Goal: Information Seeking & Learning: Compare options

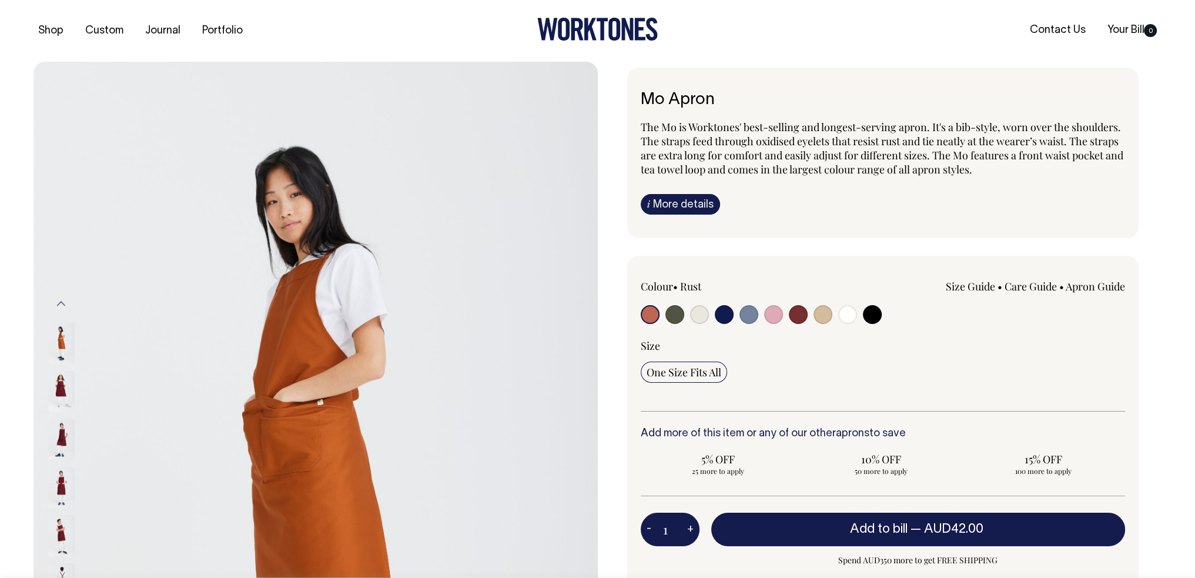
click at [722, 312] on input "radio" at bounding box center [724, 314] width 19 height 19
radio input "true"
select select "Dark Navy"
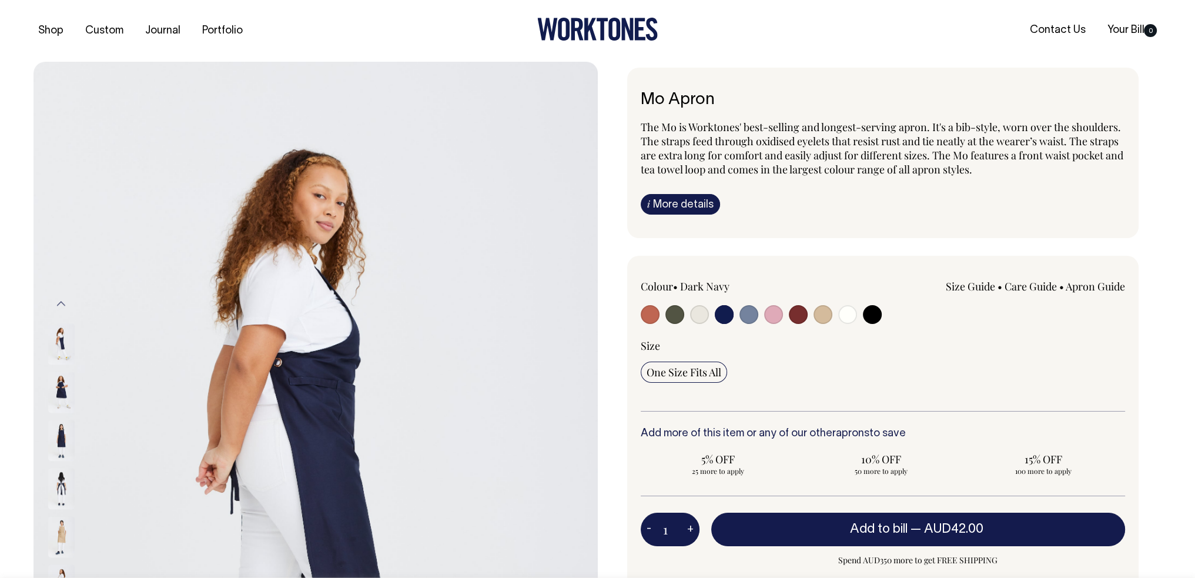
click at [748, 316] on input "radio" at bounding box center [749, 314] width 19 height 19
radio input "true"
select select "Blue/Grey"
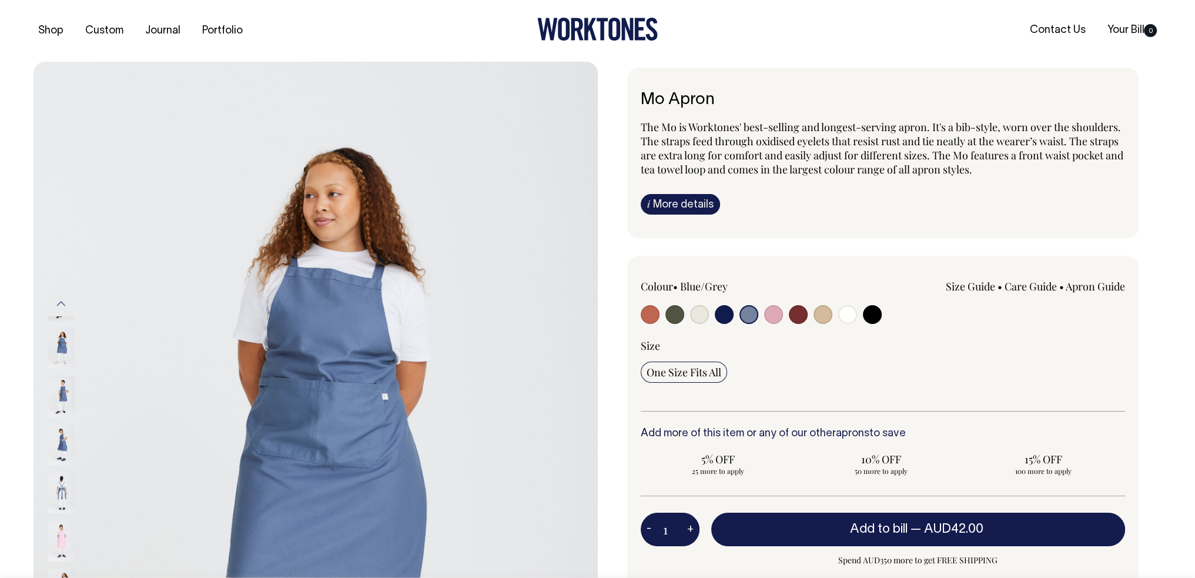
click at [800, 315] on input "radio" at bounding box center [798, 314] width 19 height 19
radio input "true"
select select "Burgundy"
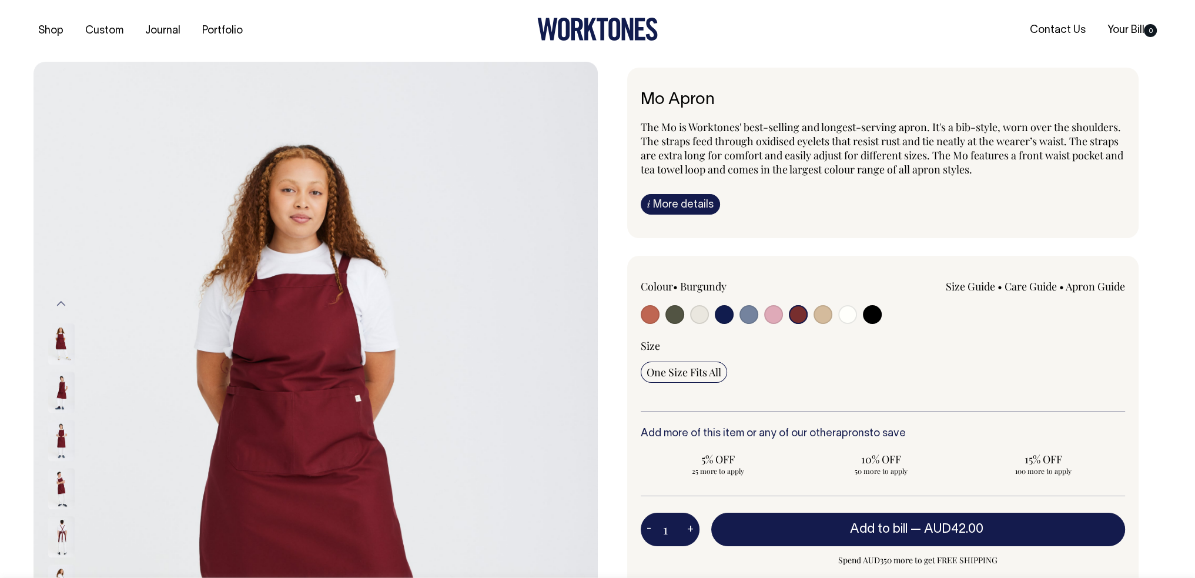
click at [829, 314] on input "radio" at bounding box center [823, 314] width 19 height 19
radio input "true"
select select "Khaki"
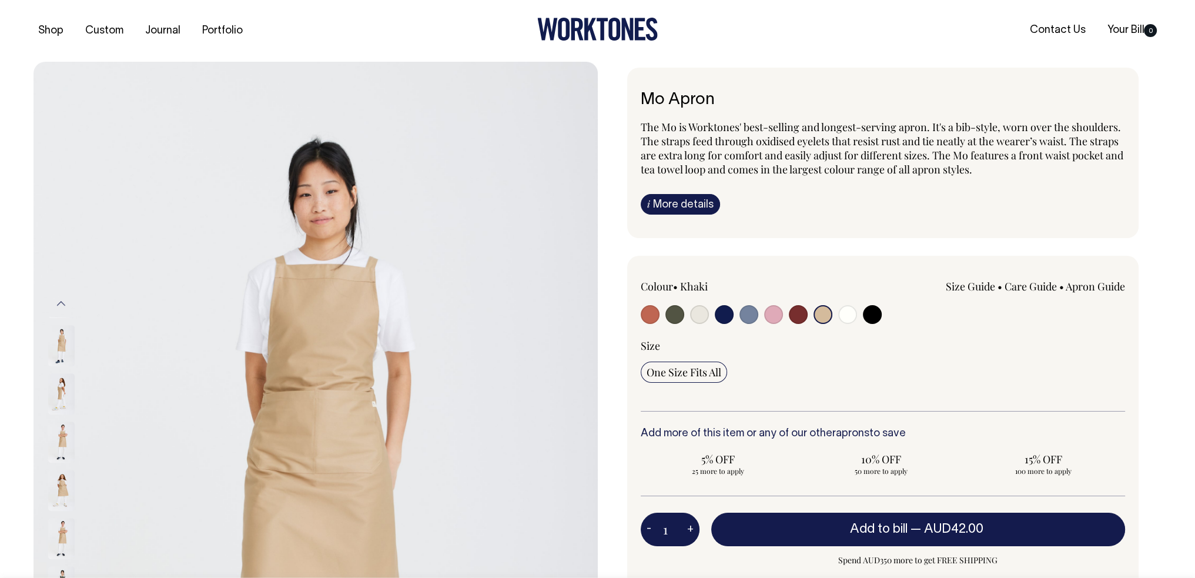
click at [877, 312] on input "radio" at bounding box center [872, 314] width 19 height 19
radio input "true"
select select "Black"
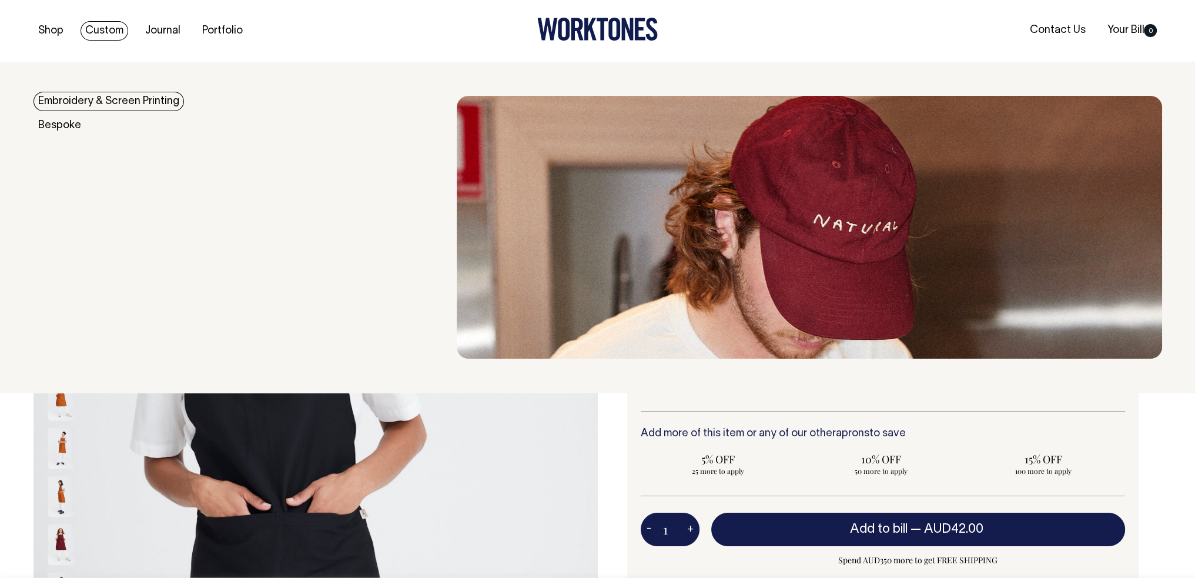
click at [112, 31] on link "Custom" at bounding box center [105, 30] width 48 height 19
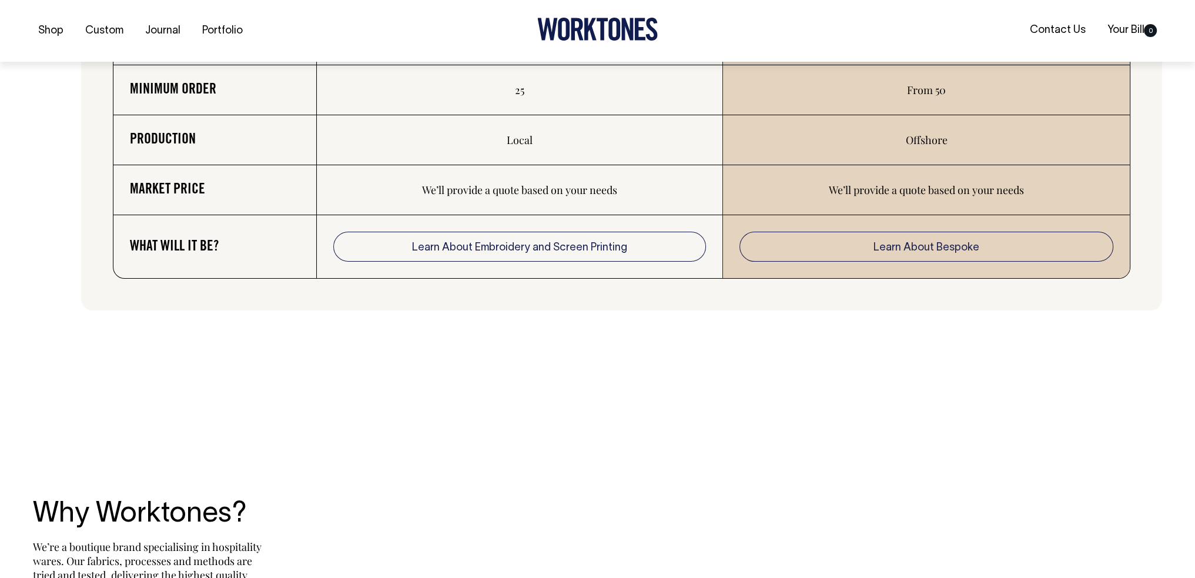
scroll to position [2234, 0]
